Goal: Task Accomplishment & Management: Use online tool/utility

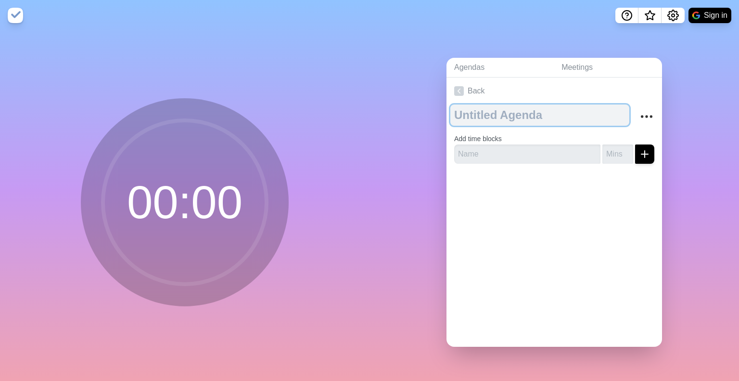
click at [543, 108] on textarea at bounding box center [539, 114] width 179 height 21
click at [495, 105] on textarea at bounding box center [539, 114] width 179 height 21
type textarea "w"
type textarea "W"
type textarea "ONSITE ANNOUNCEMENT"
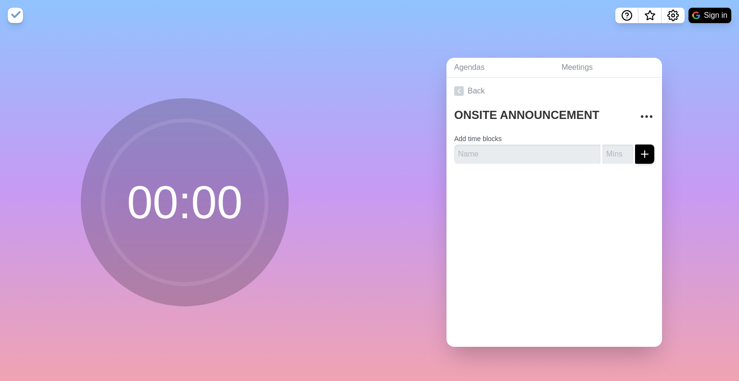
click at [181, 232] on circle at bounding box center [185, 202] width 164 height 164
type input "-1"
click at [618, 151] on input "-1" at bounding box center [618, 153] width 31 height 19
click at [607, 144] on input "-1" at bounding box center [618, 153] width 31 height 19
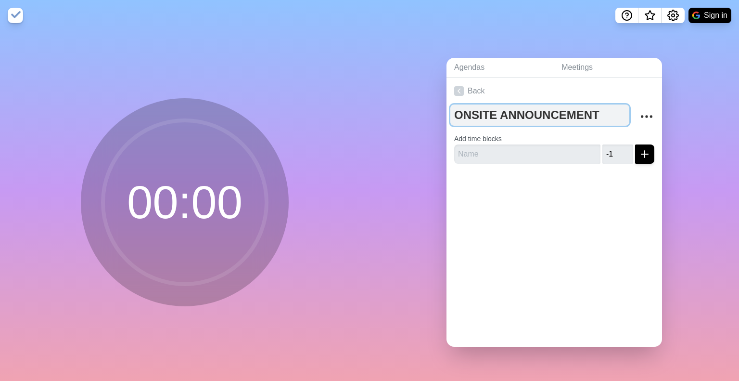
click at [538, 117] on textarea "ONSITE ANNOUNCEMENT" at bounding box center [539, 114] width 179 height 21
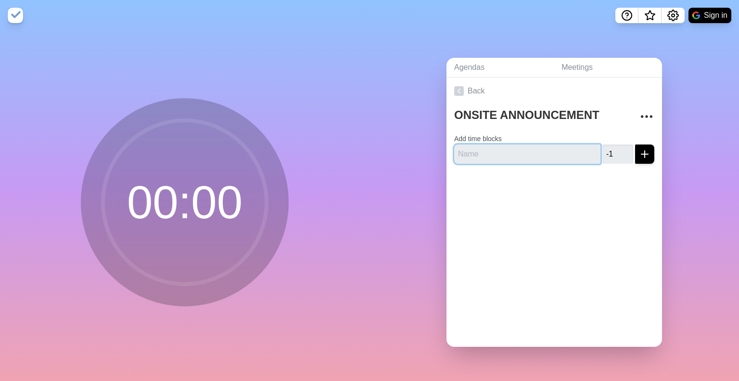
click at [507, 153] on input "text" at bounding box center [527, 153] width 146 height 19
click at [117, 193] on circle at bounding box center [185, 202] width 164 height 164
click at [163, 191] on circle at bounding box center [185, 202] width 164 height 164
click at [19, 13] on img at bounding box center [15, 15] width 15 height 15
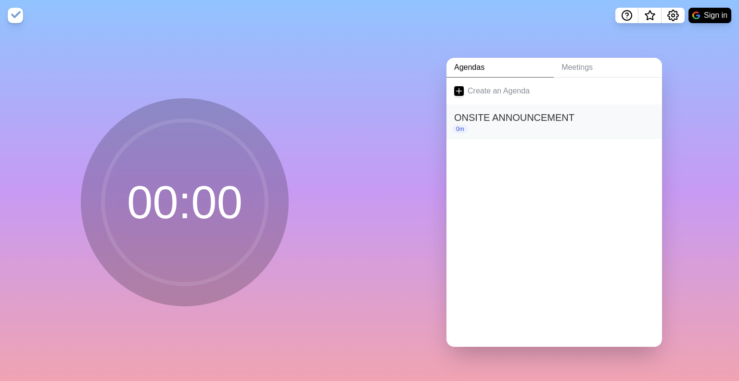
click at [508, 110] on h2 "ONSITE ANNOUNCEMENT" at bounding box center [554, 117] width 200 height 14
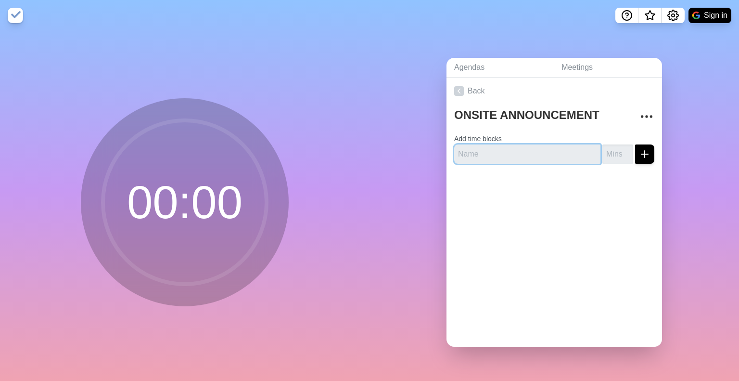
click at [541, 144] on input "text" at bounding box center [527, 153] width 146 height 19
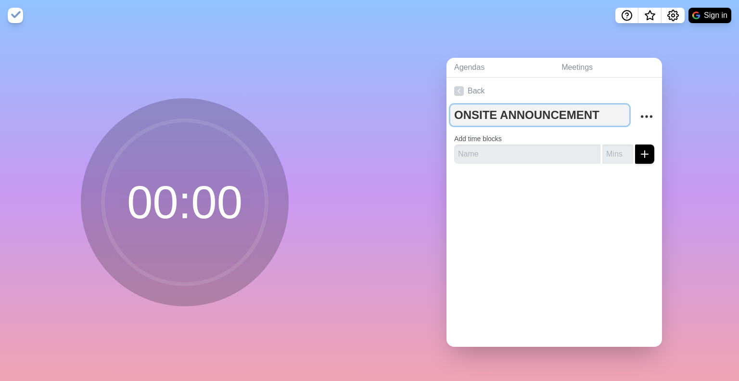
click at [541, 113] on textarea "ONSITE ANNOUNCEMENT" at bounding box center [539, 114] width 179 height 21
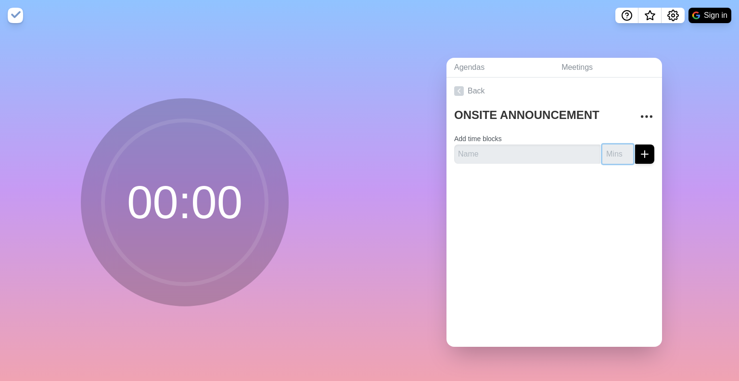
click at [604, 156] on input "number" at bounding box center [618, 153] width 31 height 19
type input "1"
type input "30"
click at [13, 13] on img at bounding box center [15, 15] width 15 height 15
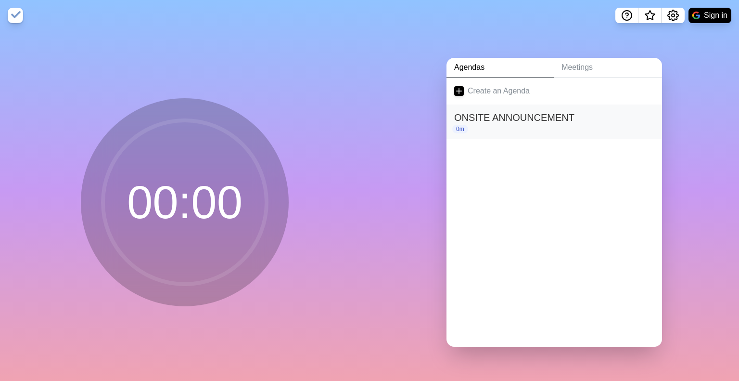
click at [473, 110] on h2 "ONSITE ANNOUNCEMENT" at bounding box center [554, 117] width 200 height 14
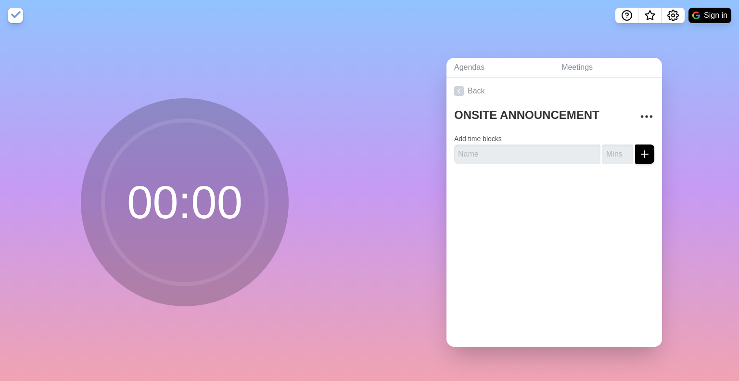
click at [645, 114] on div "ONSITE ANNOUNCEMENT Add time blocks" at bounding box center [555, 137] width 216 height 67
click at [639, 109] on icon "More" at bounding box center [646, 116] width 15 height 15
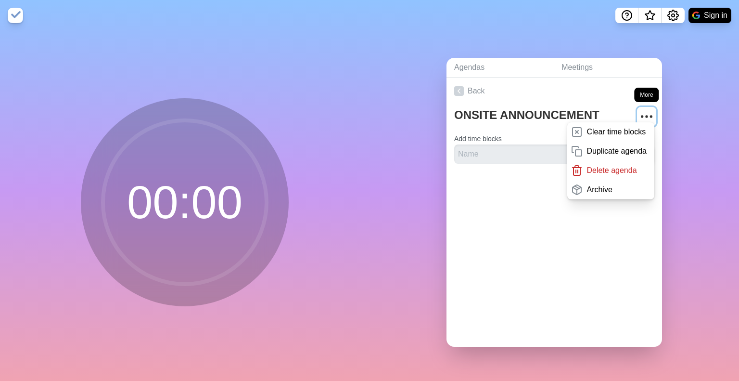
click at [639, 109] on icon "More" at bounding box center [646, 116] width 15 height 15
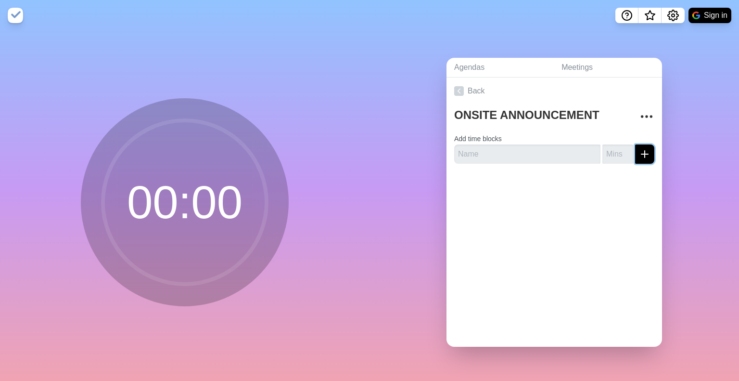
click at [639, 150] on icon "submit" at bounding box center [645, 154] width 12 height 12
type input "-1"
click at [615, 152] on input "-1" at bounding box center [618, 153] width 31 height 19
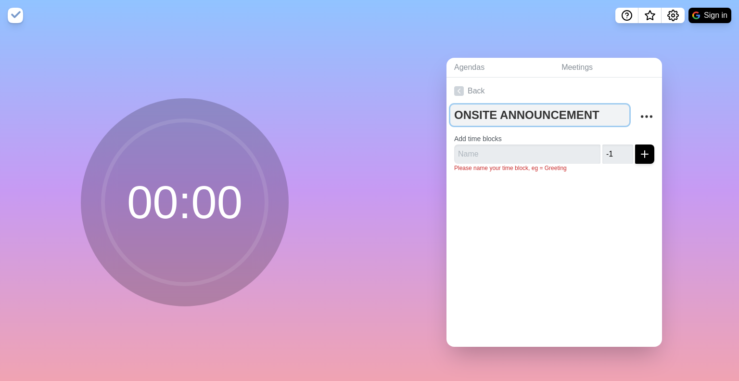
click at [511, 118] on textarea "ONSITE ANNOUNCEMENT" at bounding box center [539, 114] width 179 height 21
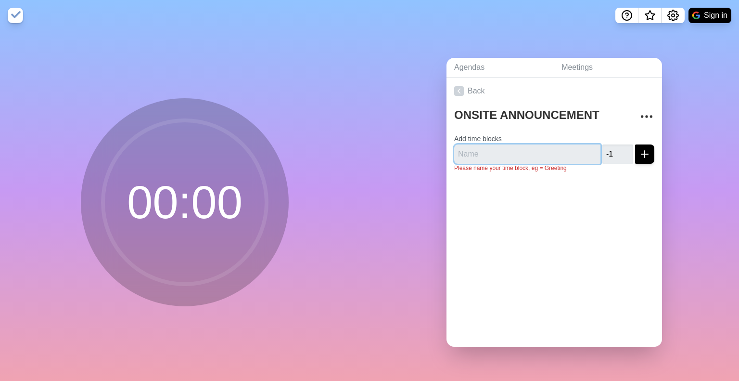
click at [489, 157] on input "text" at bounding box center [527, 153] width 146 height 19
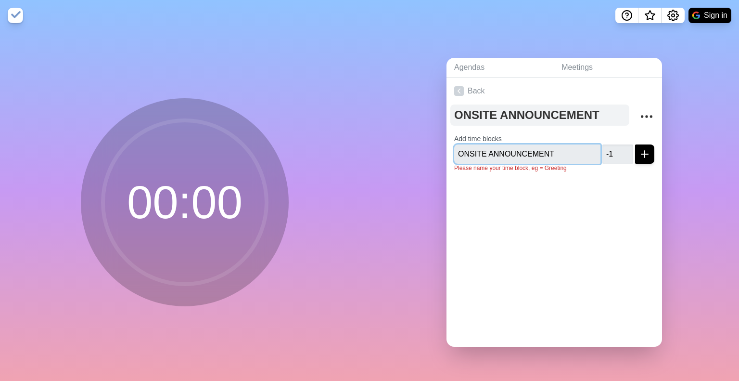
type input "ONSITE ANNOUNCEMENT"
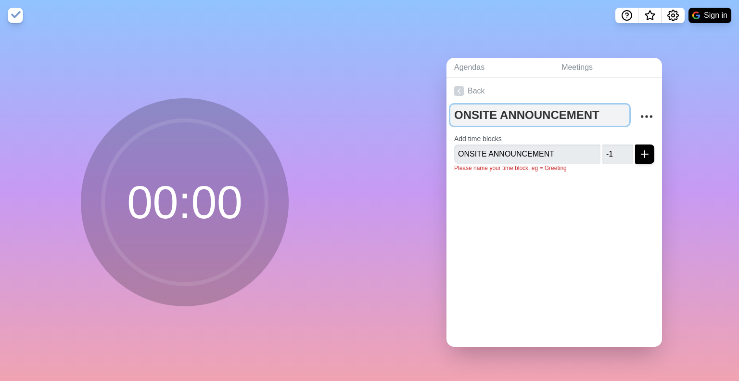
click at [501, 115] on textarea "ONSITE ANNOUNCEMENT" at bounding box center [539, 114] width 179 height 21
type textarea "ONE TASK AT A TIME"
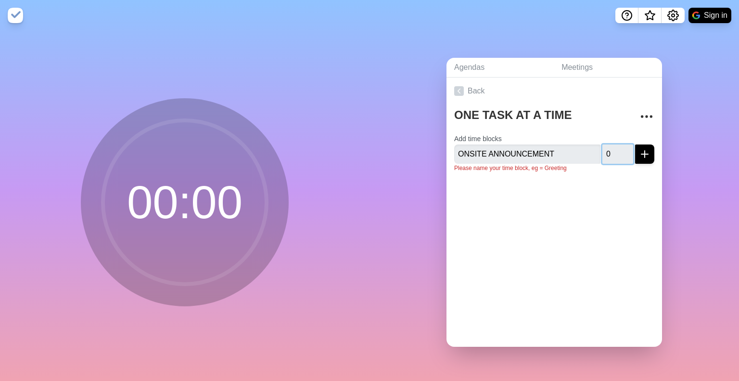
click at [616, 146] on input "0" at bounding box center [618, 153] width 31 height 19
click at [616, 146] on input "1" at bounding box center [618, 153] width 31 height 19
click at [616, 146] on input "2" at bounding box center [618, 153] width 31 height 19
click at [616, 146] on input "3" at bounding box center [618, 153] width 31 height 19
type input "4"
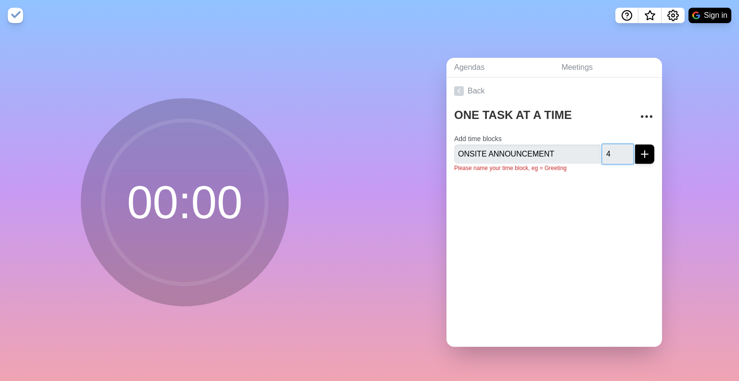
click at [616, 146] on input "4" at bounding box center [618, 153] width 31 height 19
click at [603, 151] on input "4" at bounding box center [618, 153] width 31 height 19
type input "30"
click at [635, 144] on button "submit" at bounding box center [644, 153] width 19 height 19
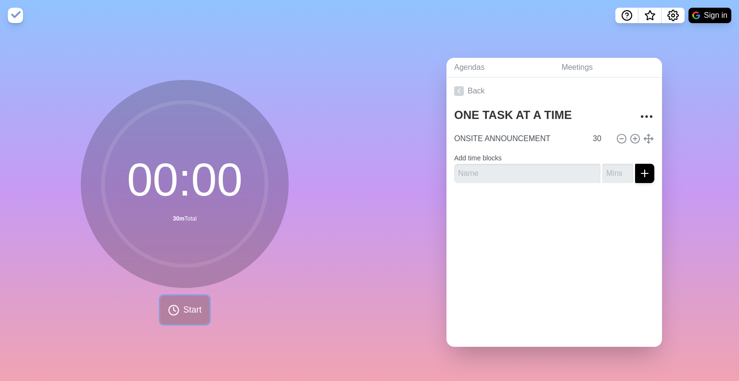
click at [173, 313] on button "Start" at bounding box center [184, 310] width 49 height 28
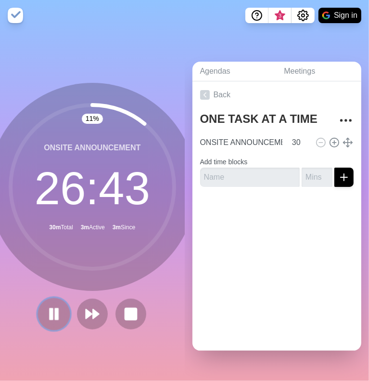
click at [48, 306] on icon at bounding box center [54, 314] width 16 height 16
click at [125, 309] on rect at bounding box center [131, 314] width 12 height 12
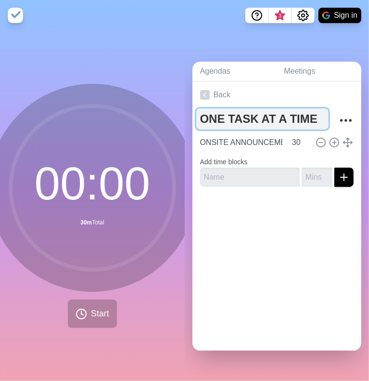
click at [244, 114] on textarea "ONE TASK AT A TIME" at bounding box center [262, 118] width 133 height 21
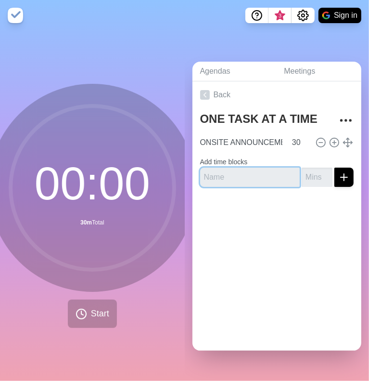
click at [245, 178] on input "text" at bounding box center [250, 176] width 100 height 19
type input "welcome message garmarp"
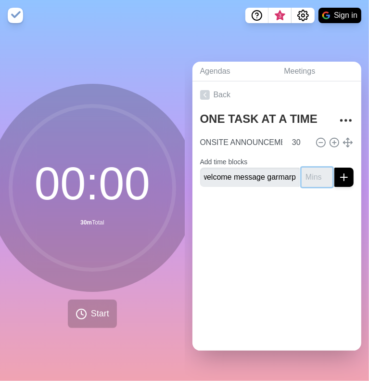
click at [302, 174] on input "number" at bounding box center [317, 176] width 31 height 19
type input "30"
click at [335, 167] on button "submit" at bounding box center [344, 176] width 19 height 19
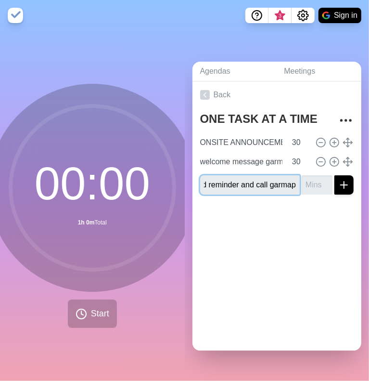
scroll to position [0, 27]
type input "send reminder and call garmap"
click at [302, 180] on input "number" at bounding box center [317, 184] width 31 height 19
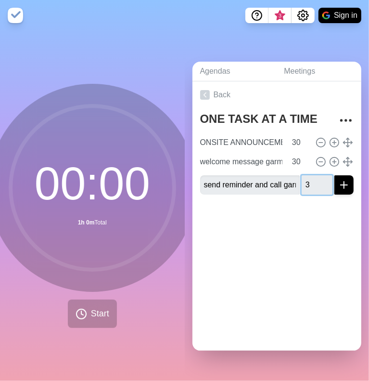
type input "3"
click at [335, 175] on button "submit" at bounding box center [344, 184] width 19 height 19
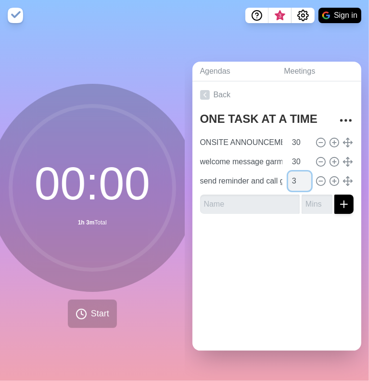
click at [289, 179] on input "3" at bounding box center [299, 180] width 23 height 19
type input "30"
click at [248, 200] on input "text" at bounding box center [250, 203] width 100 height 19
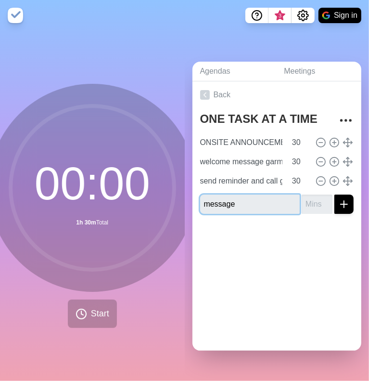
click at [234, 208] on input "message" at bounding box center [250, 203] width 100 height 19
type input "message led material all activities"
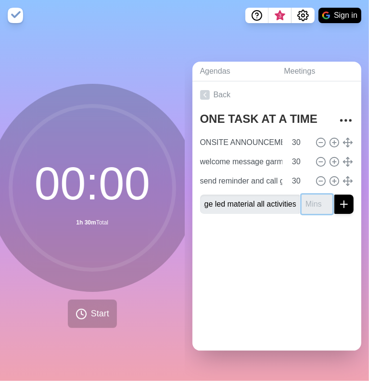
click at [302, 200] on input "number" at bounding box center [317, 203] width 31 height 19
type input "0"
type input "30"
click at [299, 228] on div at bounding box center [277, 240] width 169 height 39
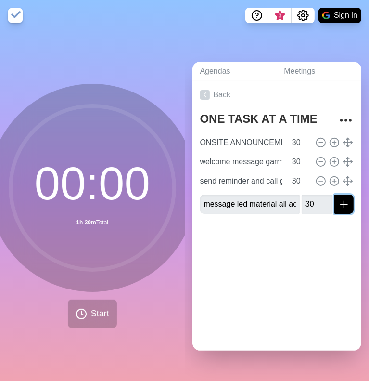
click at [338, 202] on icon "submit" at bounding box center [344, 204] width 12 height 12
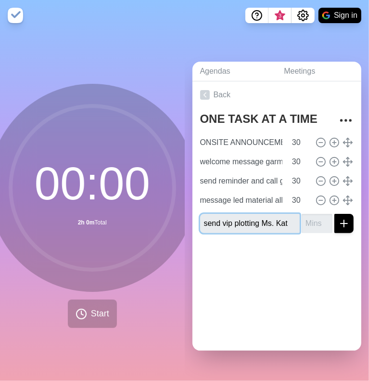
scroll to position [0, 6]
type input "send vip plotting Ms. Kat"
click at [302, 221] on input "number" at bounding box center [317, 223] width 31 height 19
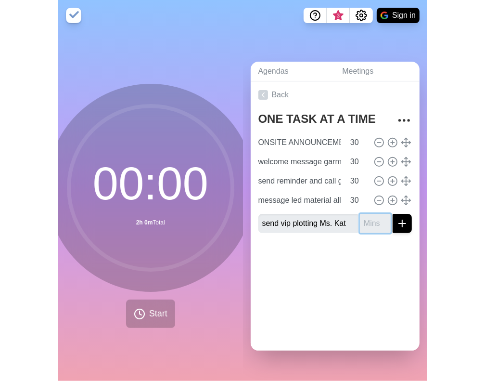
scroll to position [0, 0]
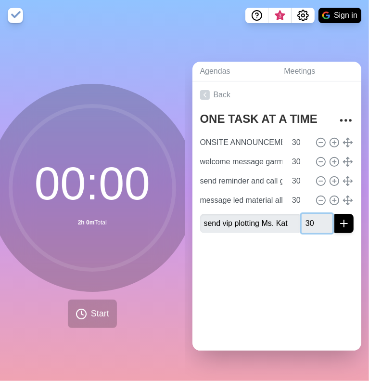
type input "30"
click at [226, 267] on div at bounding box center [277, 260] width 169 height 39
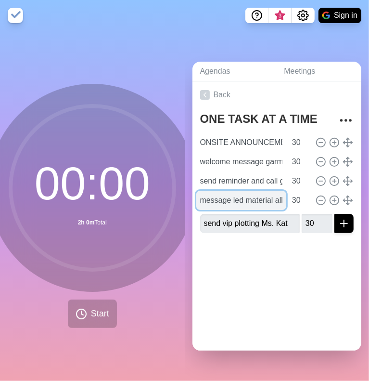
click at [244, 192] on input "message led material all activities" at bounding box center [241, 200] width 90 height 19
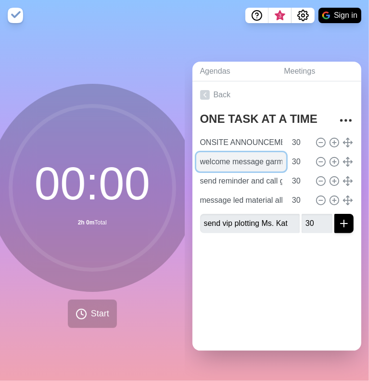
click at [244, 158] on input "welcome message garmarp" at bounding box center [241, 161] width 90 height 19
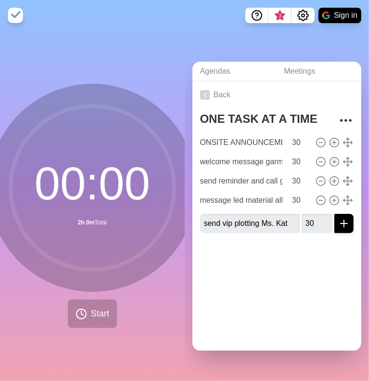
drag, startPoint x: 256, startPoint y: 265, endPoint x: 291, endPoint y: 157, distance: 113.7
click at [256, 265] on div at bounding box center [277, 260] width 169 height 39
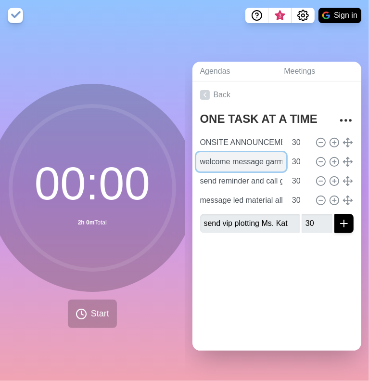
click at [254, 154] on input "welcome message garmarp" at bounding box center [241, 161] width 90 height 19
click at [211, 155] on input "welcome message garmarp" at bounding box center [241, 161] width 90 height 19
click at [243, 154] on input "welcome message garmarp" at bounding box center [241, 161] width 90 height 19
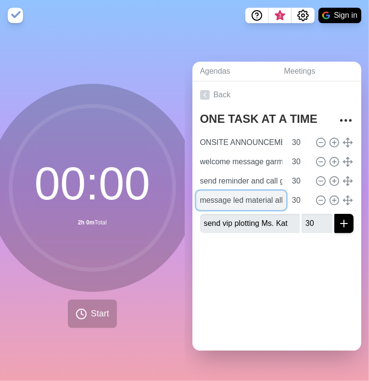
click at [249, 199] on input "message led material all activities" at bounding box center [241, 200] width 90 height 19
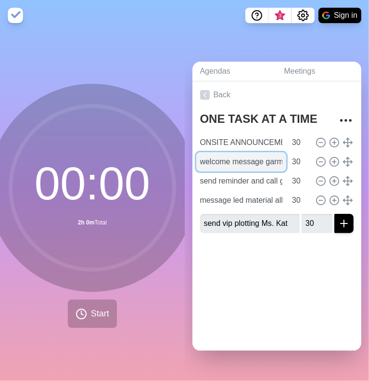
click at [256, 152] on input "welcome message garmarp" at bounding box center [241, 161] width 90 height 19
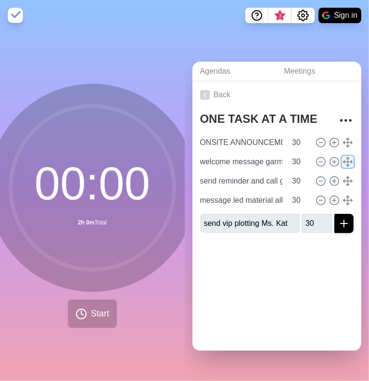
click at [343, 156] on icon at bounding box center [348, 161] width 11 height 11
type input "welcome message garmarp"
type input "ONSITE ANNOUNCEMENT"
click at [86, 308] on button "Start" at bounding box center [92, 313] width 49 height 28
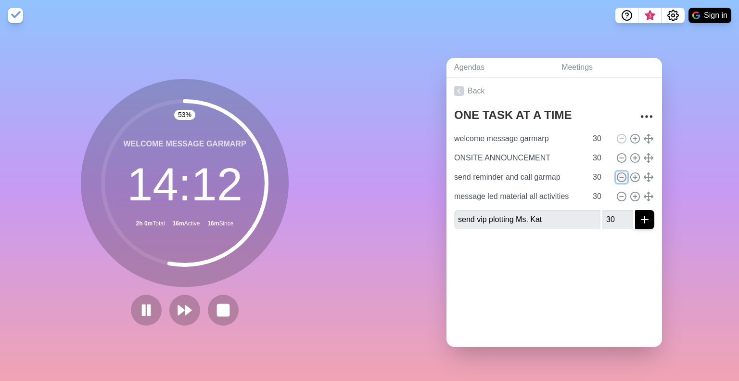
click at [617, 173] on icon at bounding box center [622, 177] width 11 height 11
type input "message led material all activities"
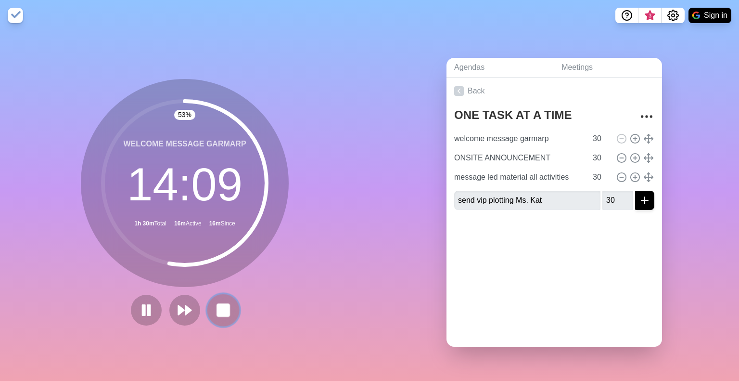
click at [219, 304] on rect at bounding box center [223, 310] width 12 height 12
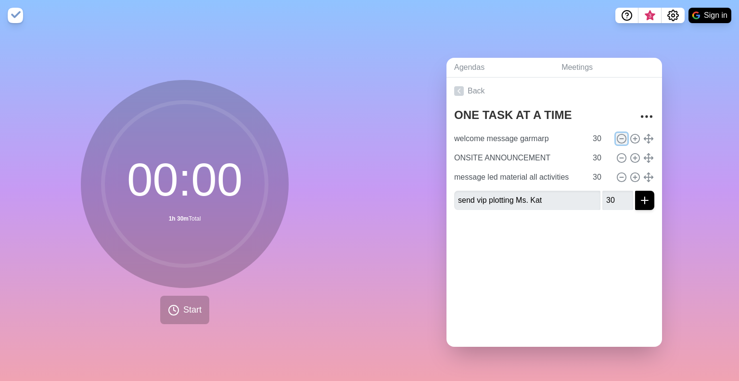
click at [620, 139] on line at bounding box center [621, 139] width 3 height 0
type input "ONSITE ANNOUNCEMENT"
type input "message led material all activities"
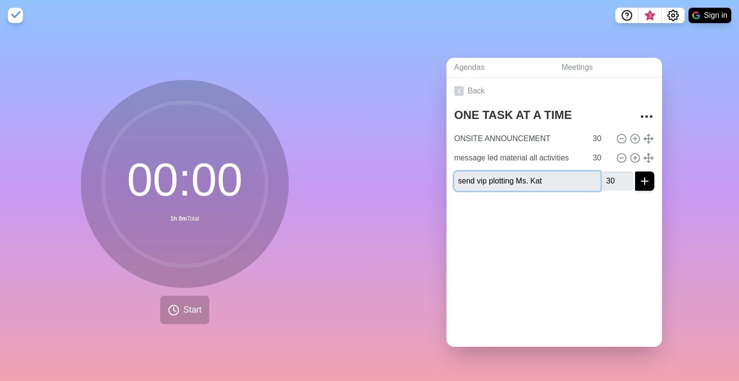
click at [498, 182] on input "send vip plotting Ms. Kat" at bounding box center [527, 180] width 146 height 19
click at [508, 222] on div at bounding box center [555, 217] width 216 height 39
click at [639, 175] on icon "submit" at bounding box center [645, 181] width 12 height 12
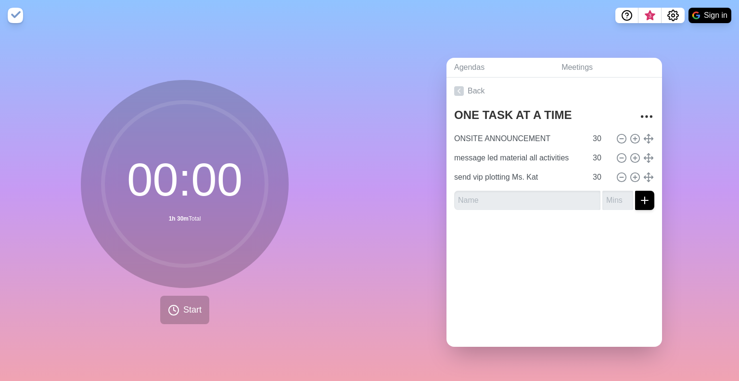
click at [535, 187] on form at bounding box center [554, 198] width 200 height 23
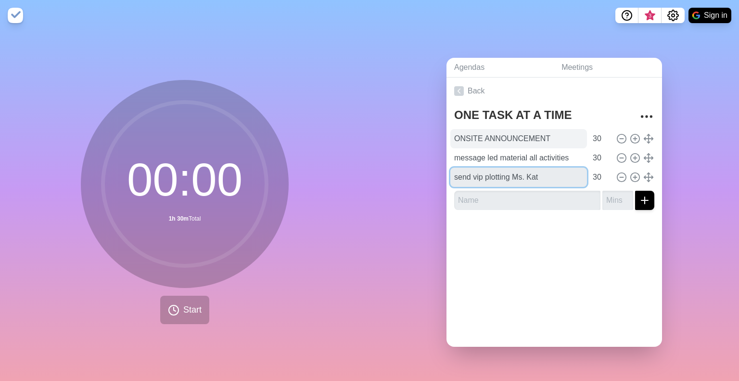
drag, startPoint x: 533, startPoint y: 175, endPoint x: 524, endPoint y: 128, distance: 47.5
click at [524, 129] on div "ONSITE ANNOUNCEMENT 30 message led material all activities 30 send vip plotting…" at bounding box center [554, 158] width 200 height 58
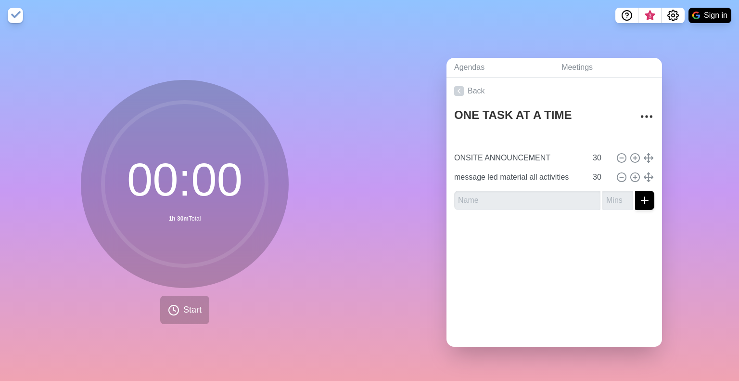
type input "send vip plotting Ms. Kat"
type input "ONSITE ANNOUNCEMENT"
type input "message led material all activities"
click at [177, 312] on button "Start" at bounding box center [184, 310] width 49 height 28
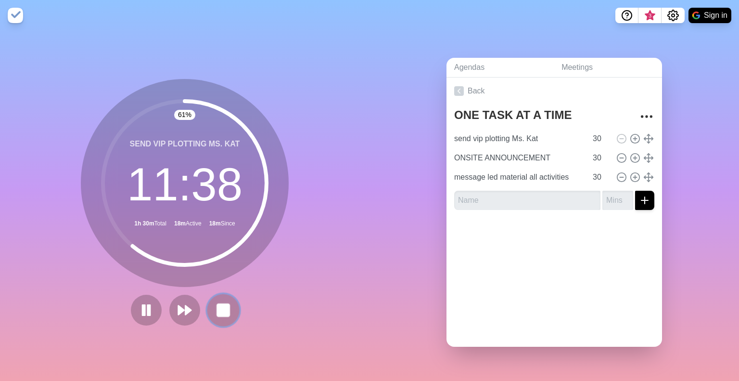
click at [222, 294] on button at bounding box center [223, 310] width 32 height 32
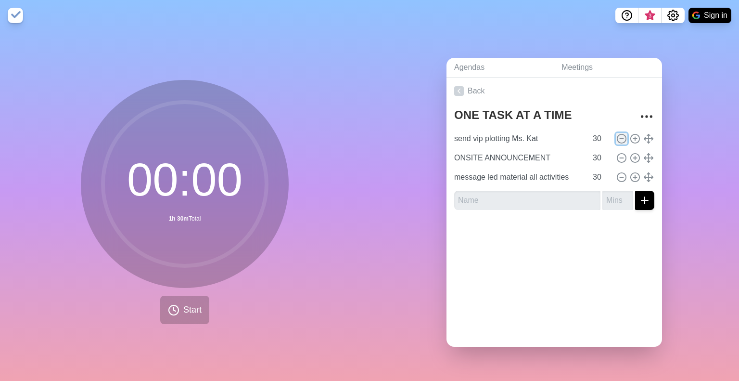
click at [620, 139] on line at bounding box center [621, 139] width 3 height 0
type input "ONSITE ANNOUNCEMENT"
type input "message led material all activities"
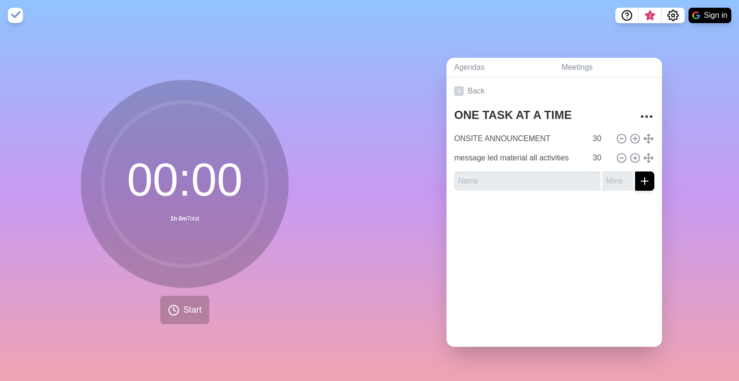
click at [678, 105] on div "Agendas Meetings Back ONE TASK AT A TIME ONSITE ANNOUNCEMENT 30 message led mat…" at bounding box center [555, 206] width 370 height 350
click at [423, 133] on div "Agendas Meetings Back ONE TASK AT A TIME ONSITE ANNOUNCEMENT 30 message led mat…" at bounding box center [555, 206] width 370 height 350
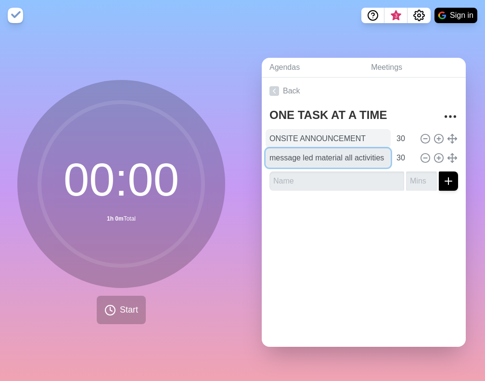
drag, startPoint x: 317, startPoint y: 156, endPoint x: 322, endPoint y: 130, distance: 26.9
click at [322, 130] on div "ONSITE ANNOUNCEMENT 30 message led material all activities 30" at bounding box center [364, 148] width 189 height 39
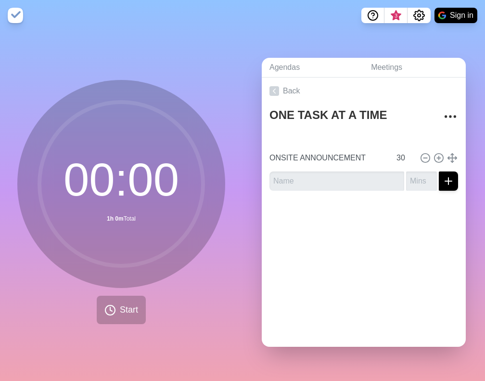
type input "message led material all activities"
type input "ONSITE ANNOUNCEMENT"
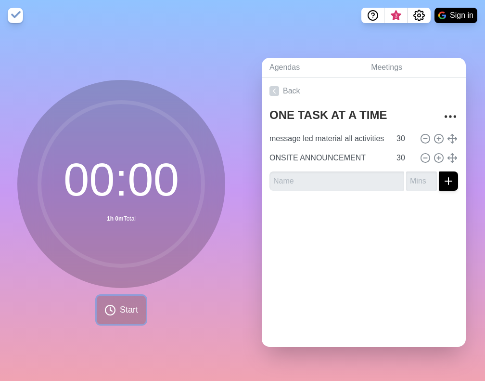
click at [111, 308] on circle at bounding box center [110, 310] width 10 height 10
